Goal: Information Seeking & Learning: Learn about a topic

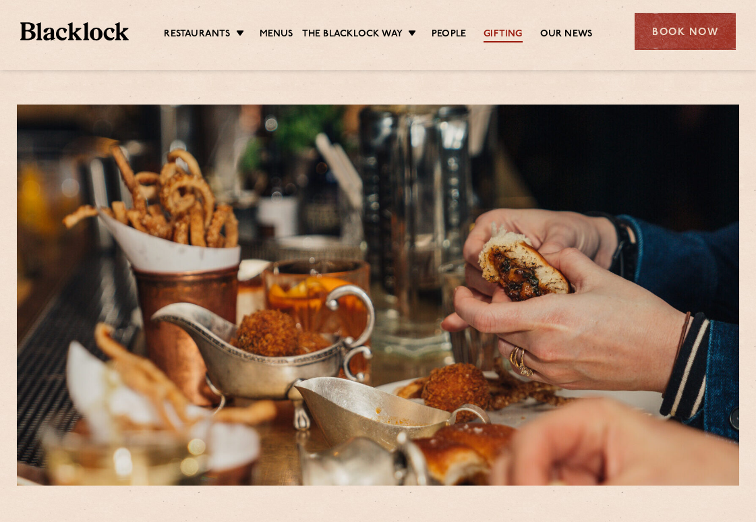
click at [509, 32] on link "Gifting" at bounding box center [503, 35] width 38 height 15
click at [273, 32] on link "Menus" at bounding box center [277, 35] width 34 height 15
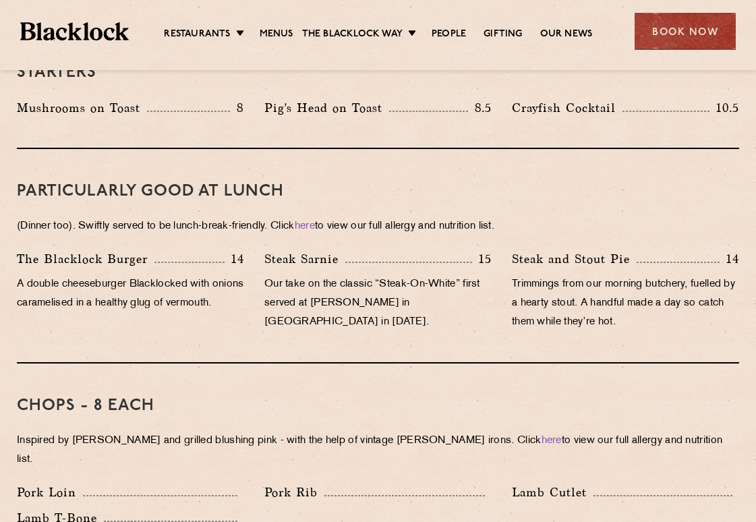
scroll to position [866, 0]
